Goal: Transaction & Acquisition: Purchase product/service

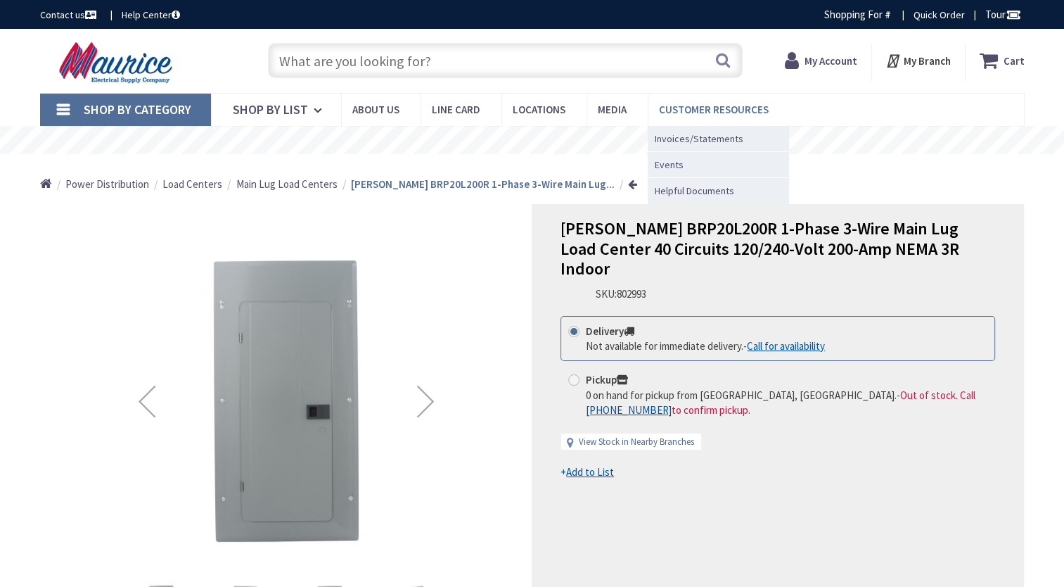
type input "[PERSON_NAME][GEOGRAPHIC_DATA][PERSON_NAME]"
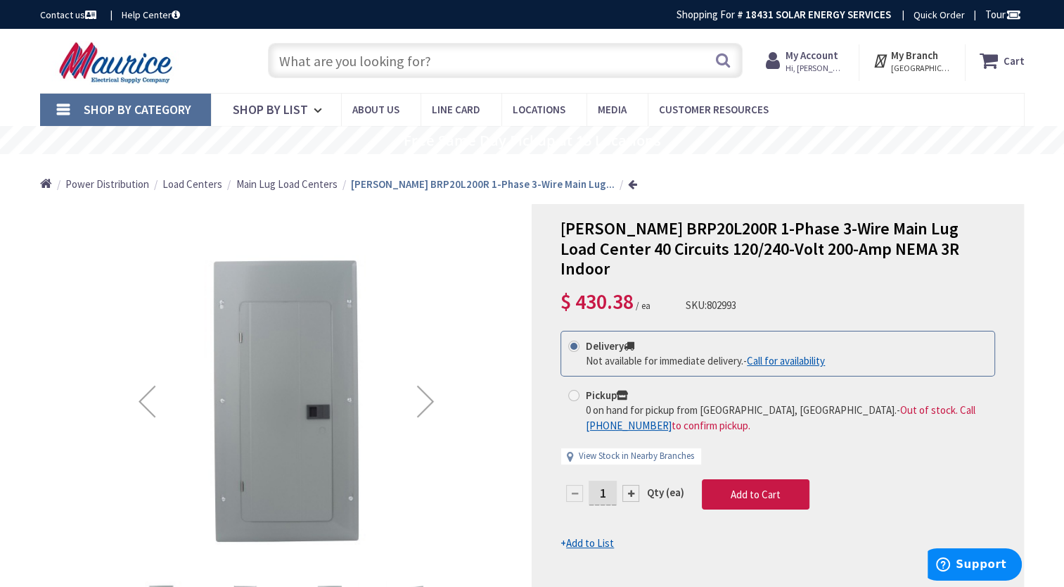
click at [389, 58] on input "text" at bounding box center [505, 60] width 475 height 35
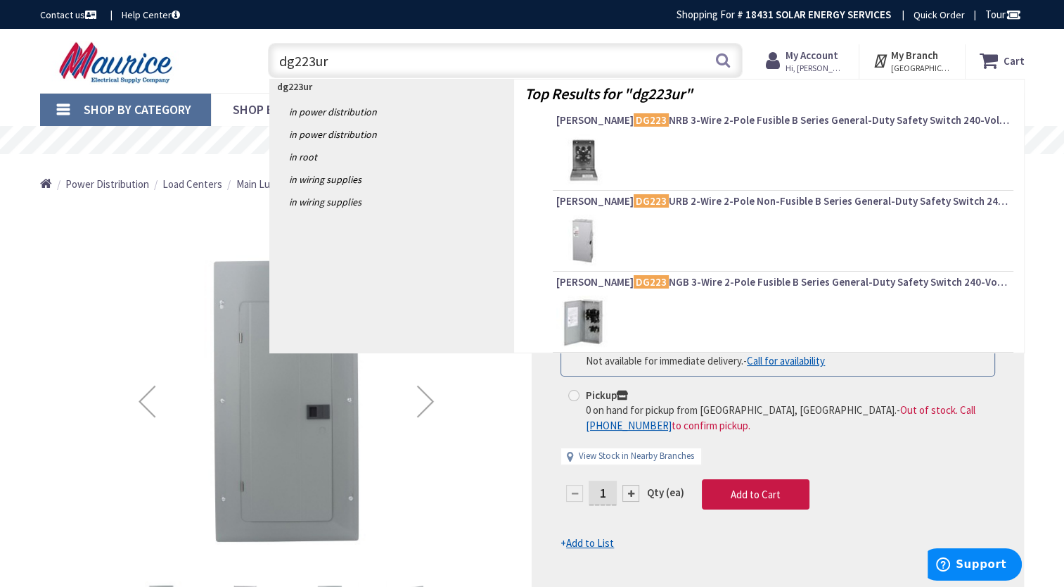
type input "dg223urb"
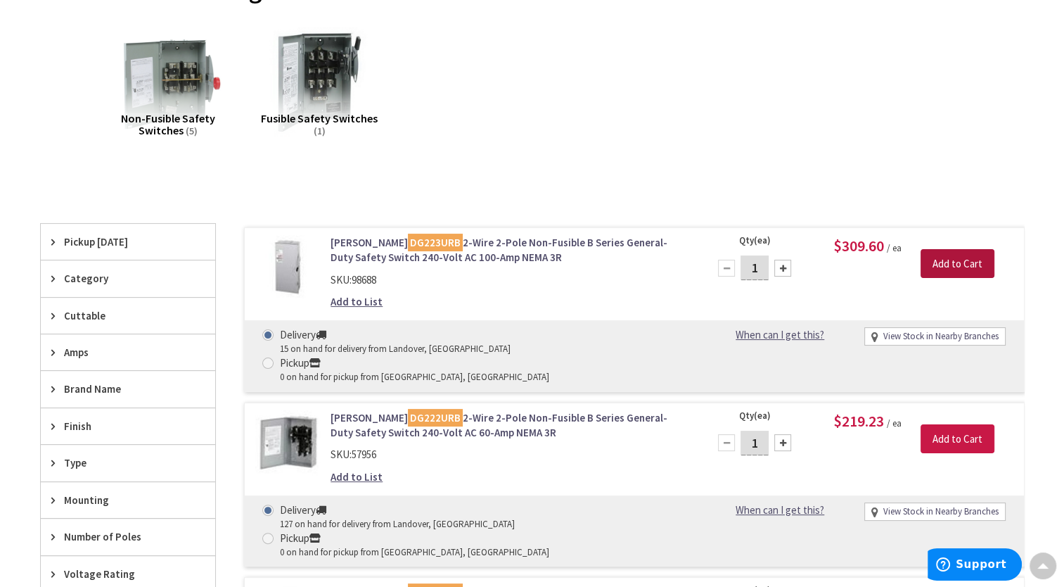
click at [945, 262] on input "Add to Cart" at bounding box center [958, 264] width 74 height 30
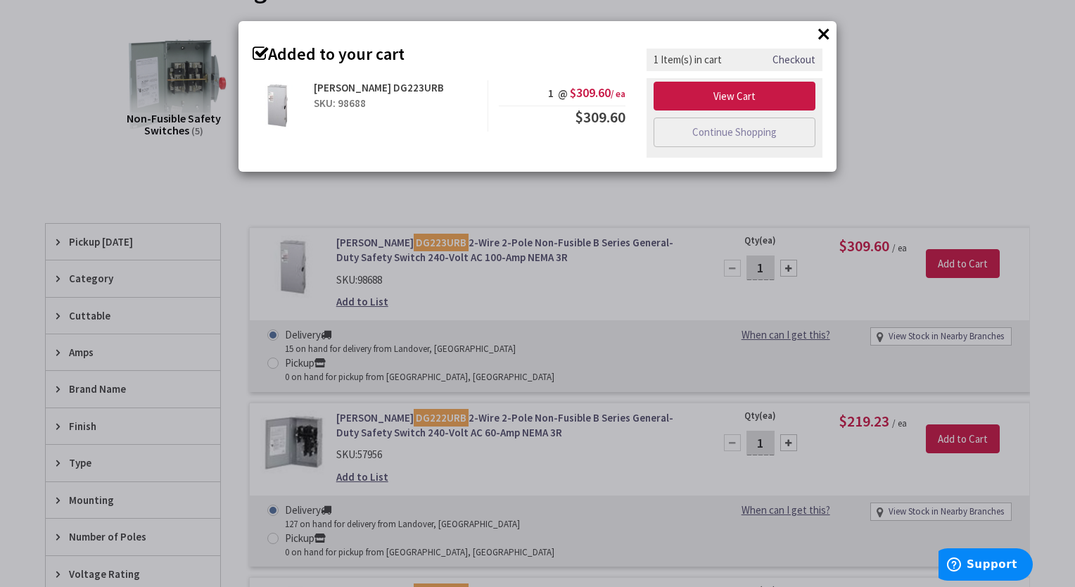
click at [819, 37] on button "×" at bounding box center [823, 33] width 21 height 21
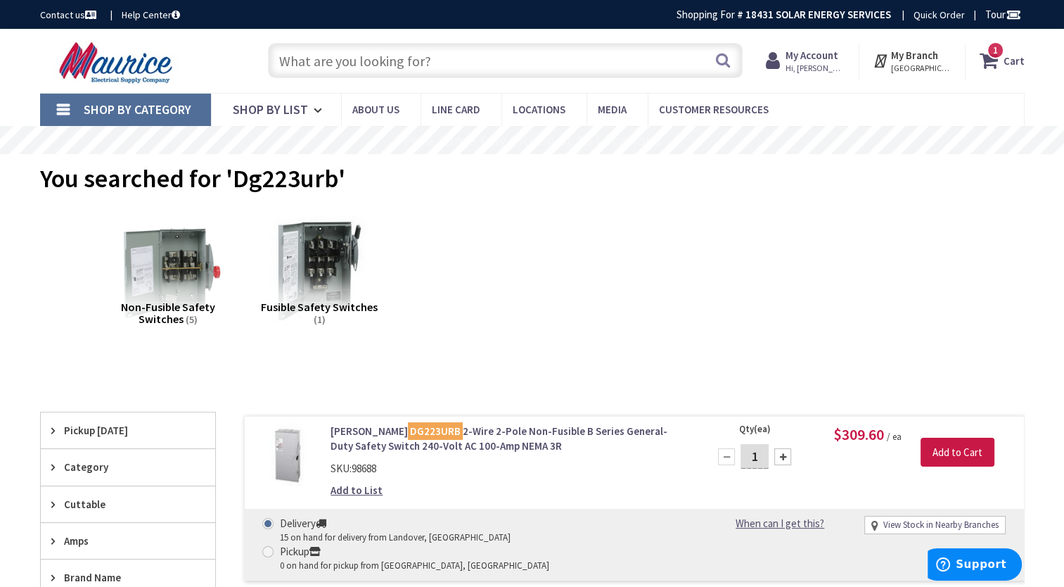
click at [376, 58] on input "text" at bounding box center [505, 60] width 475 height 35
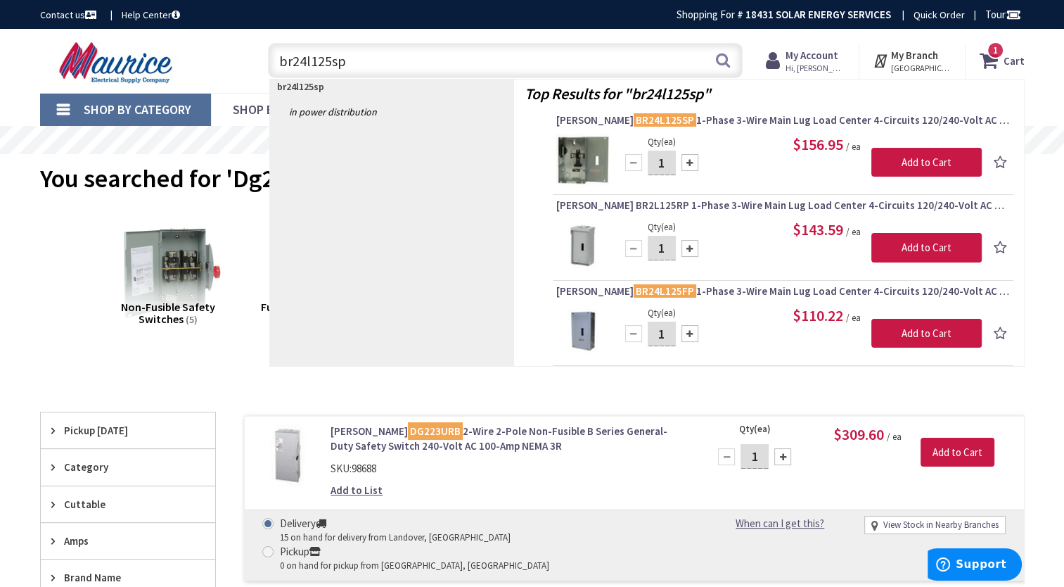
drag, startPoint x: 357, startPoint y: 58, endPoint x: 255, endPoint y: 58, distance: 102.7
click at [255, 58] on div "br24l125sp br24l125sp Search 1" at bounding box center [501, 59] width 503 height 45
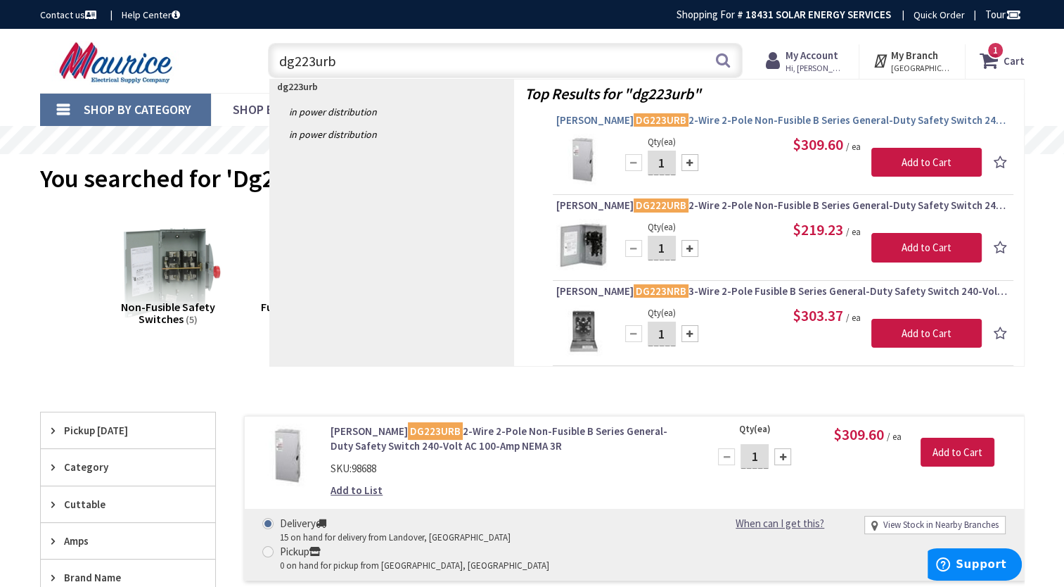
type input "dg223urb"
click at [709, 124] on span "Eaton DG223URB 2-Wire 2-Pole Non-Fusible B Series General-Duty Safety Switch 24…" at bounding box center [783, 120] width 454 height 14
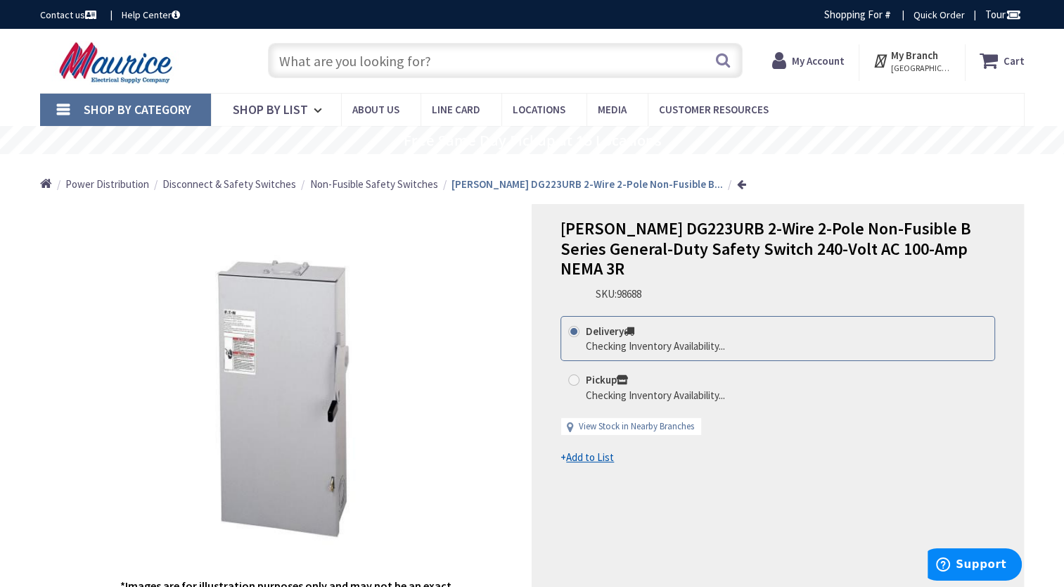
click at [1010, 59] on strong "Cart" at bounding box center [1014, 60] width 21 height 25
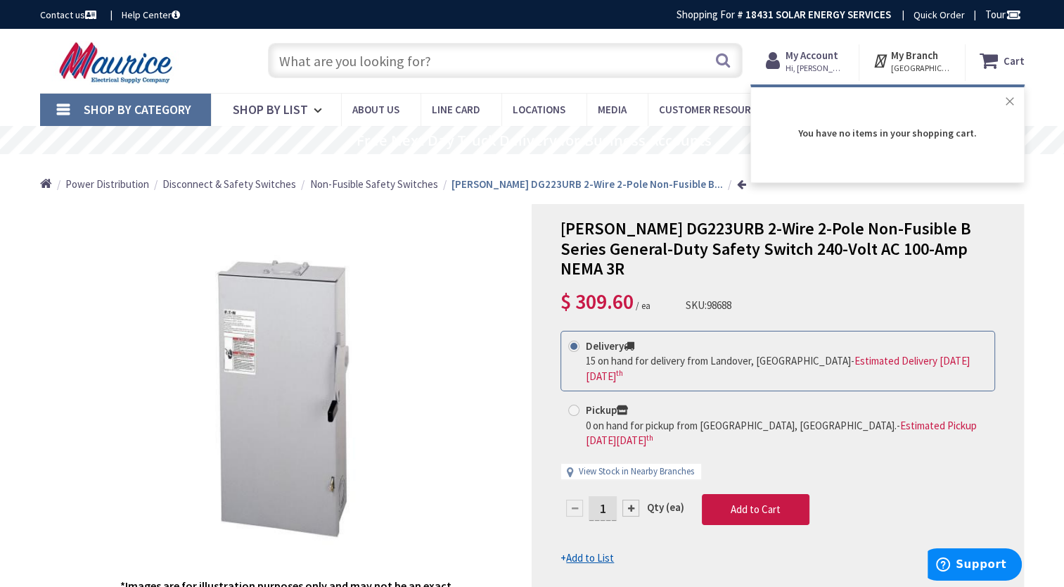
click at [1011, 101] on button "Close" at bounding box center [1010, 101] width 28 height 28
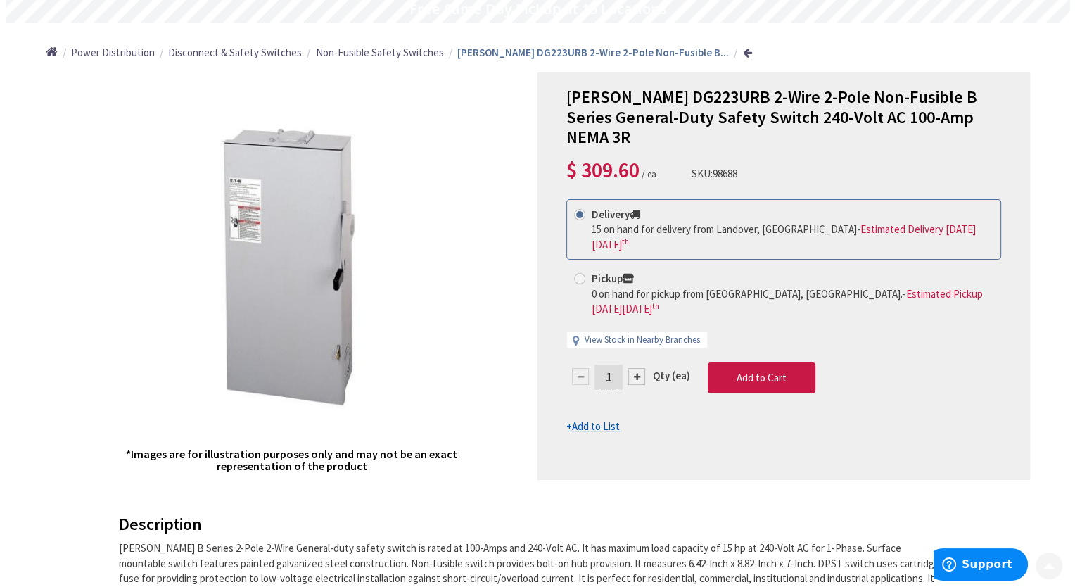
scroll to position [134, 0]
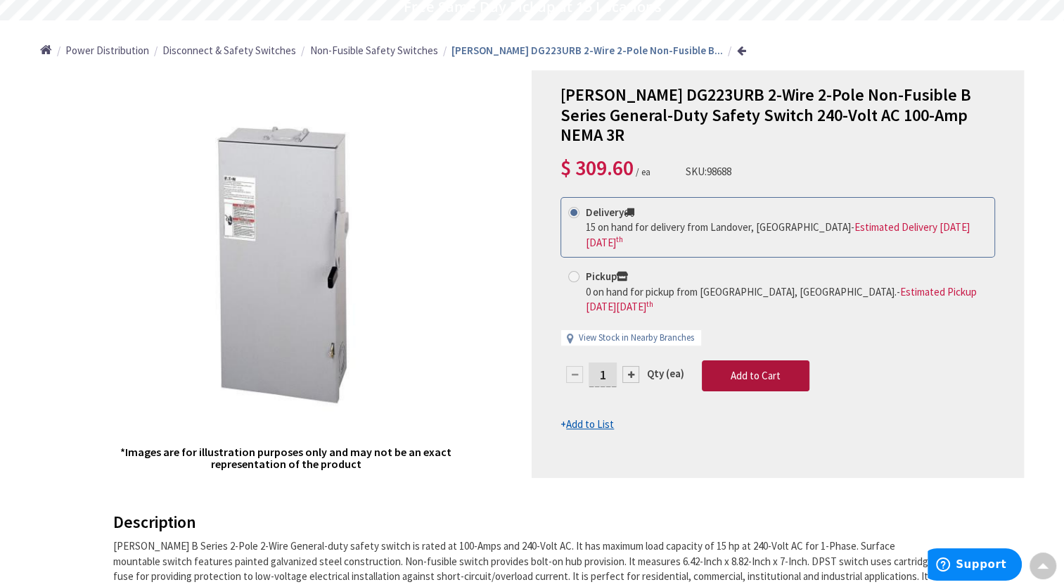
click at [748, 369] on span "Add to Cart" at bounding box center [756, 375] width 50 height 13
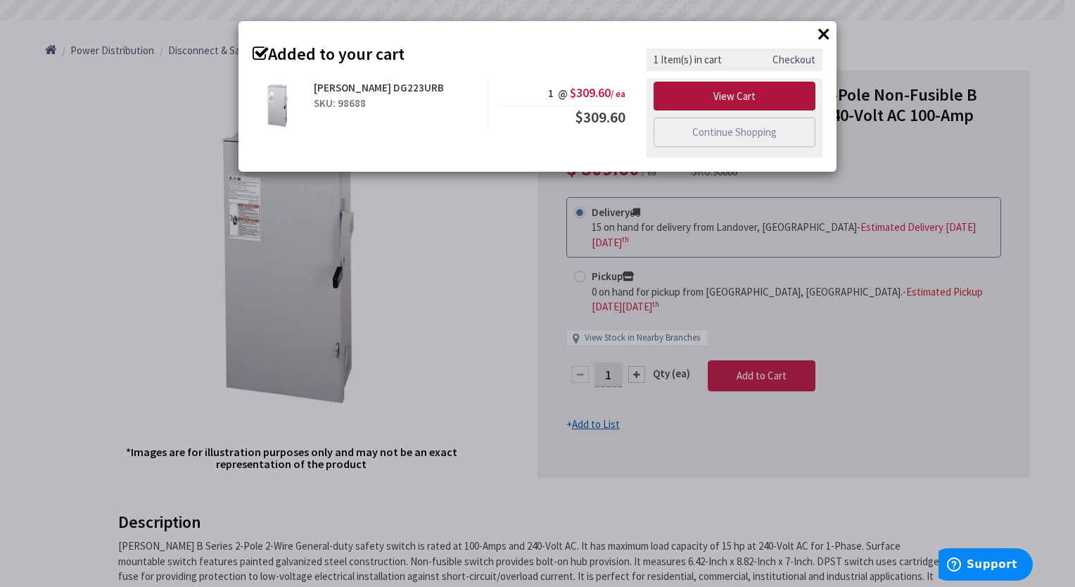
click at [755, 96] on link "View Cart" at bounding box center [734, 97] width 162 height 30
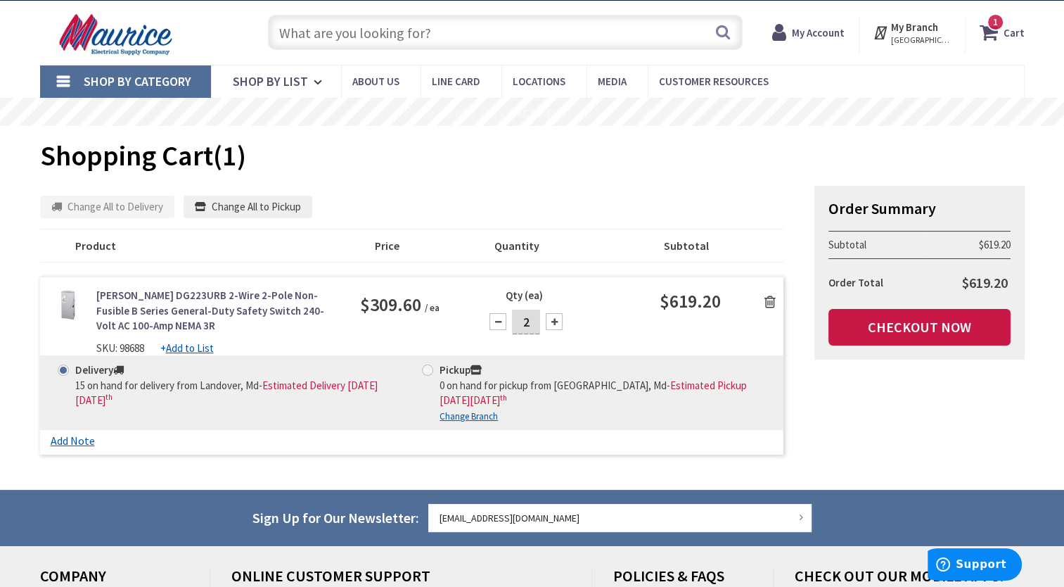
scroll to position [56, 0]
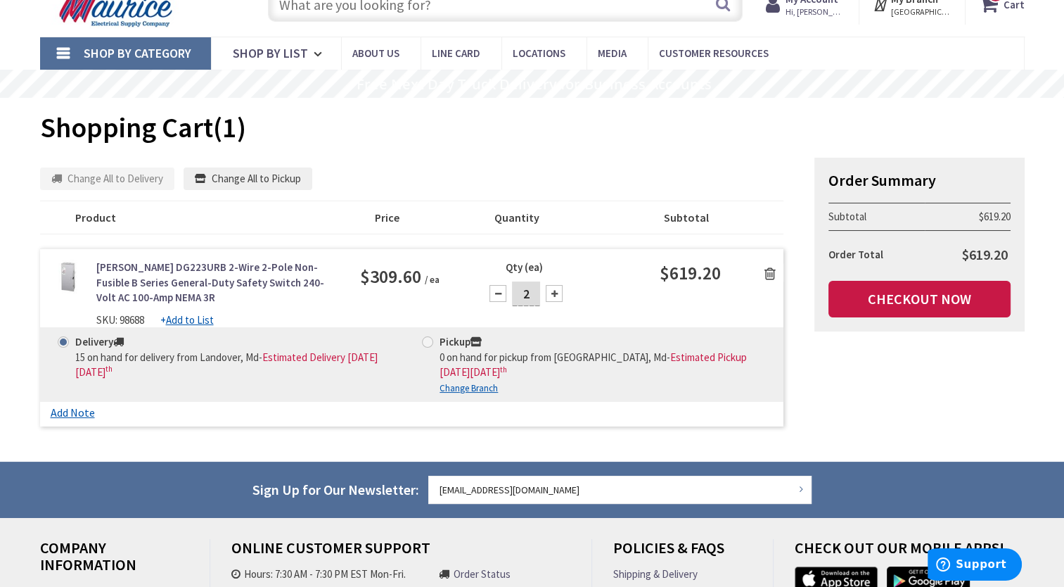
click at [497, 299] on div at bounding box center [498, 293] width 17 height 17
type input "1"
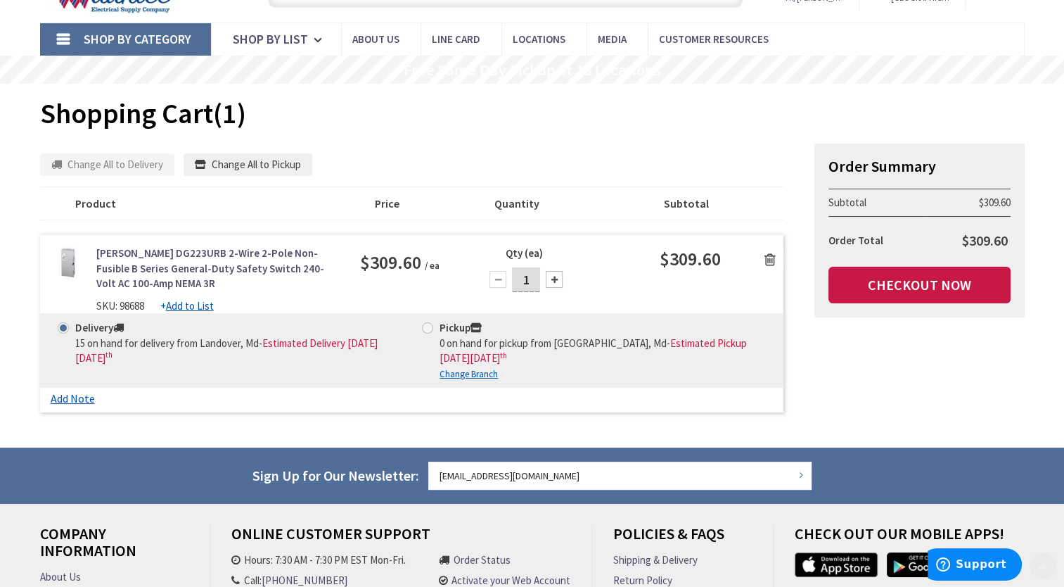
scroll to position [70, 0]
click at [888, 283] on link "Checkout Now" at bounding box center [920, 285] width 182 height 37
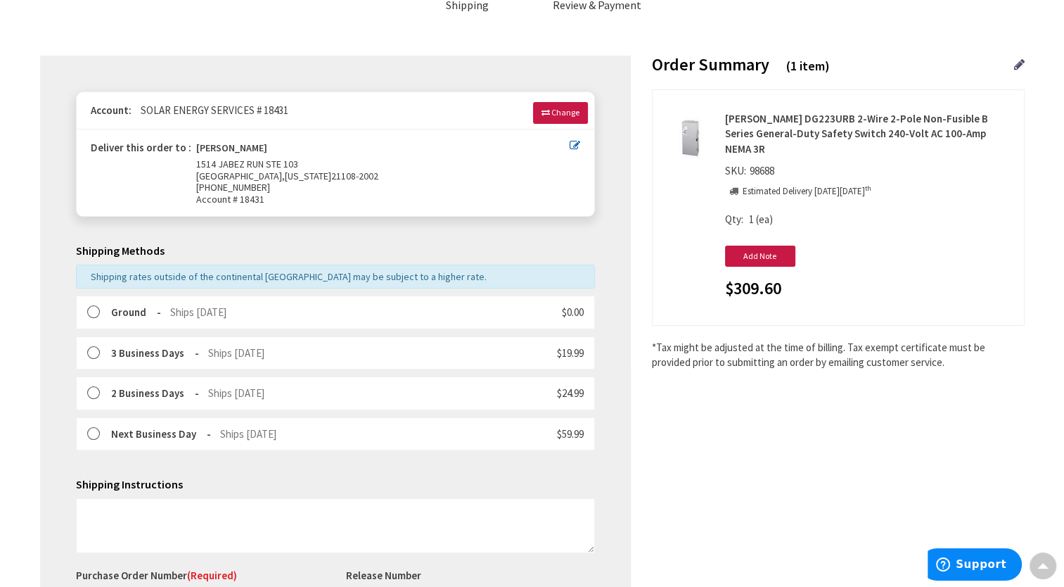
scroll to position [115, 0]
click at [89, 312] on label at bounding box center [98, 312] width 22 height 14
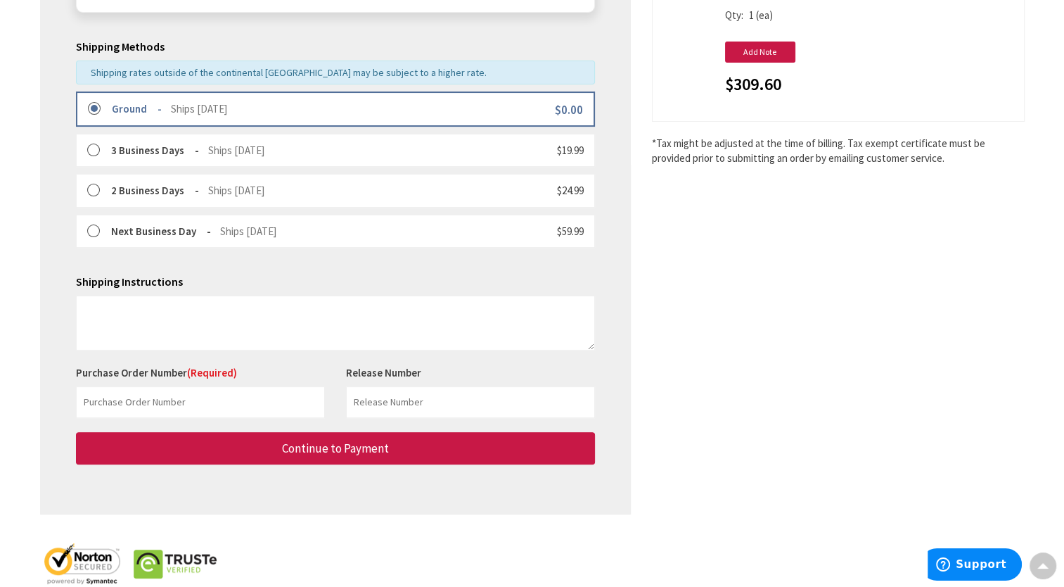
scroll to position [335, 0]
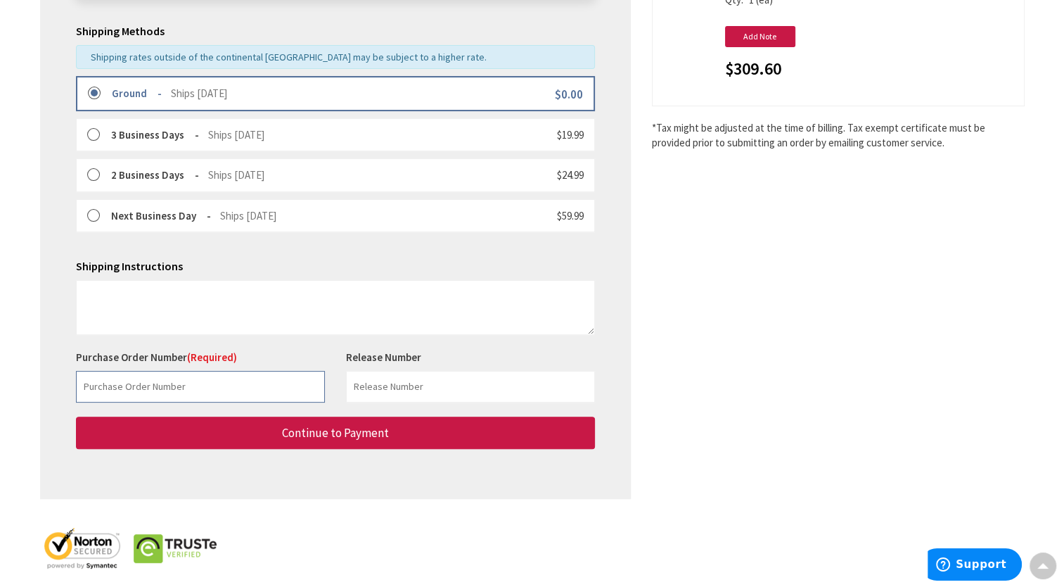
click at [207, 383] on input "text" at bounding box center [200, 387] width 249 height 32
drag, startPoint x: 149, startPoint y: 385, endPoint x: 101, endPoint y: 390, distance: 48.8
click at [101, 390] on input "KIM Disconnect" at bounding box center [200, 387] width 249 height 32
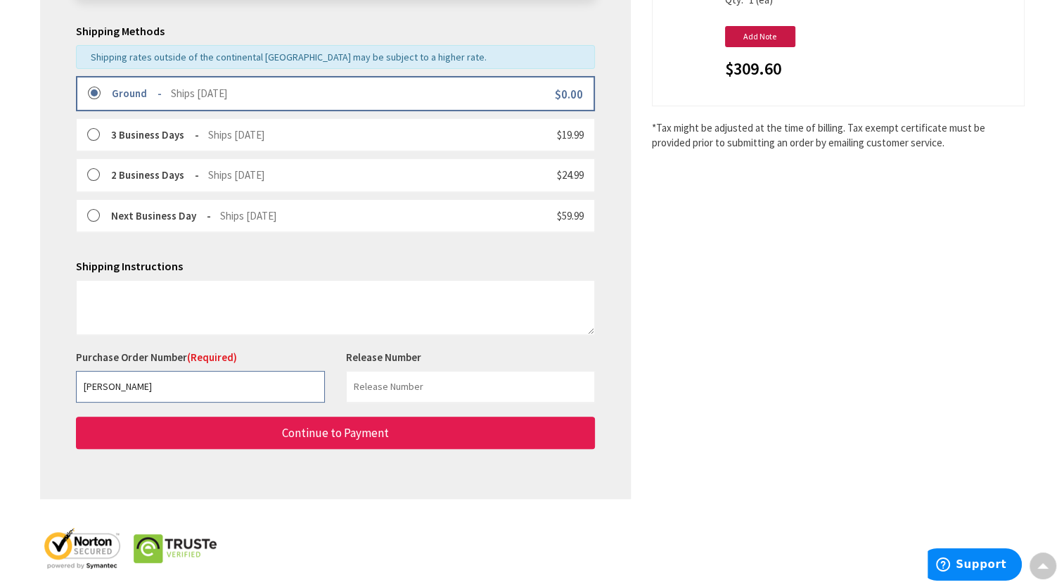
type input "KIM Yong"
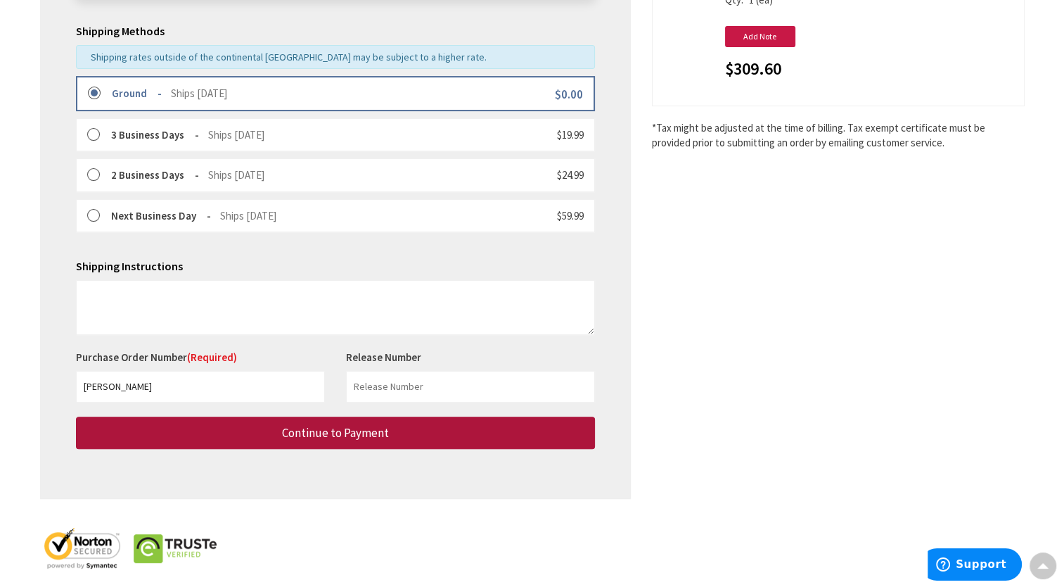
click at [205, 424] on button "Continue to Payment" at bounding box center [335, 432] width 519 height 33
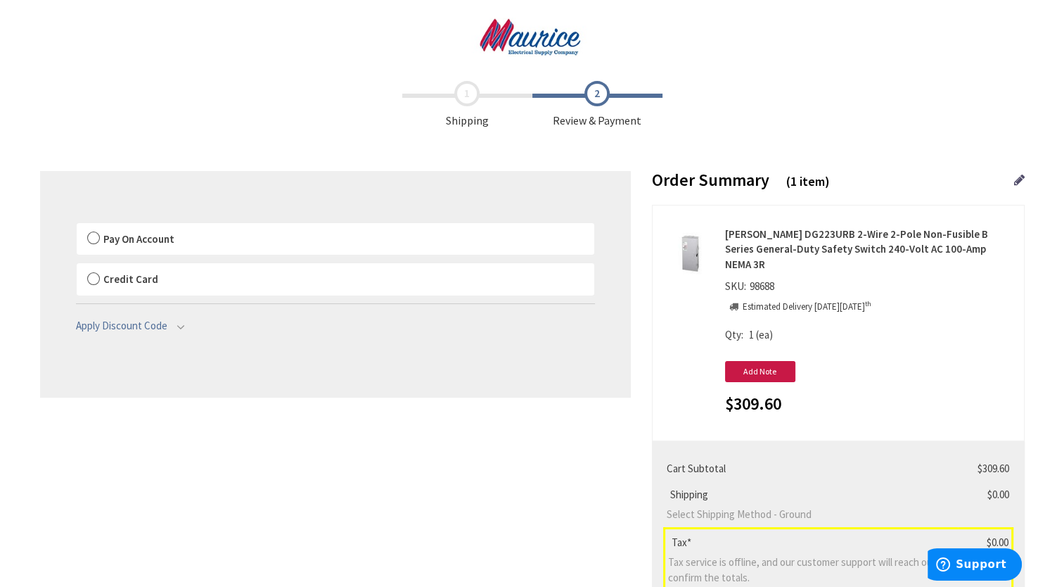
click at [93, 281] on label "Credit Card" at bounding box center [336, 279] width 518 height 32
click at [77, 266] on input "Credit Card" at bounding box center [77, 266] width 0 height 0
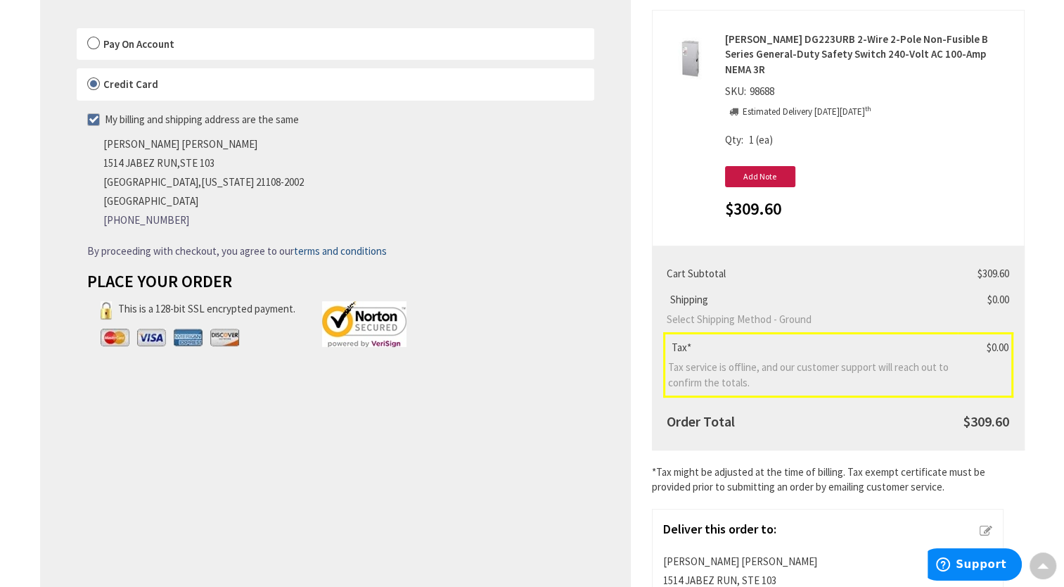
scroll to position [196, 0]
